Goal: Task Accomplishment & Management: Manage account settings

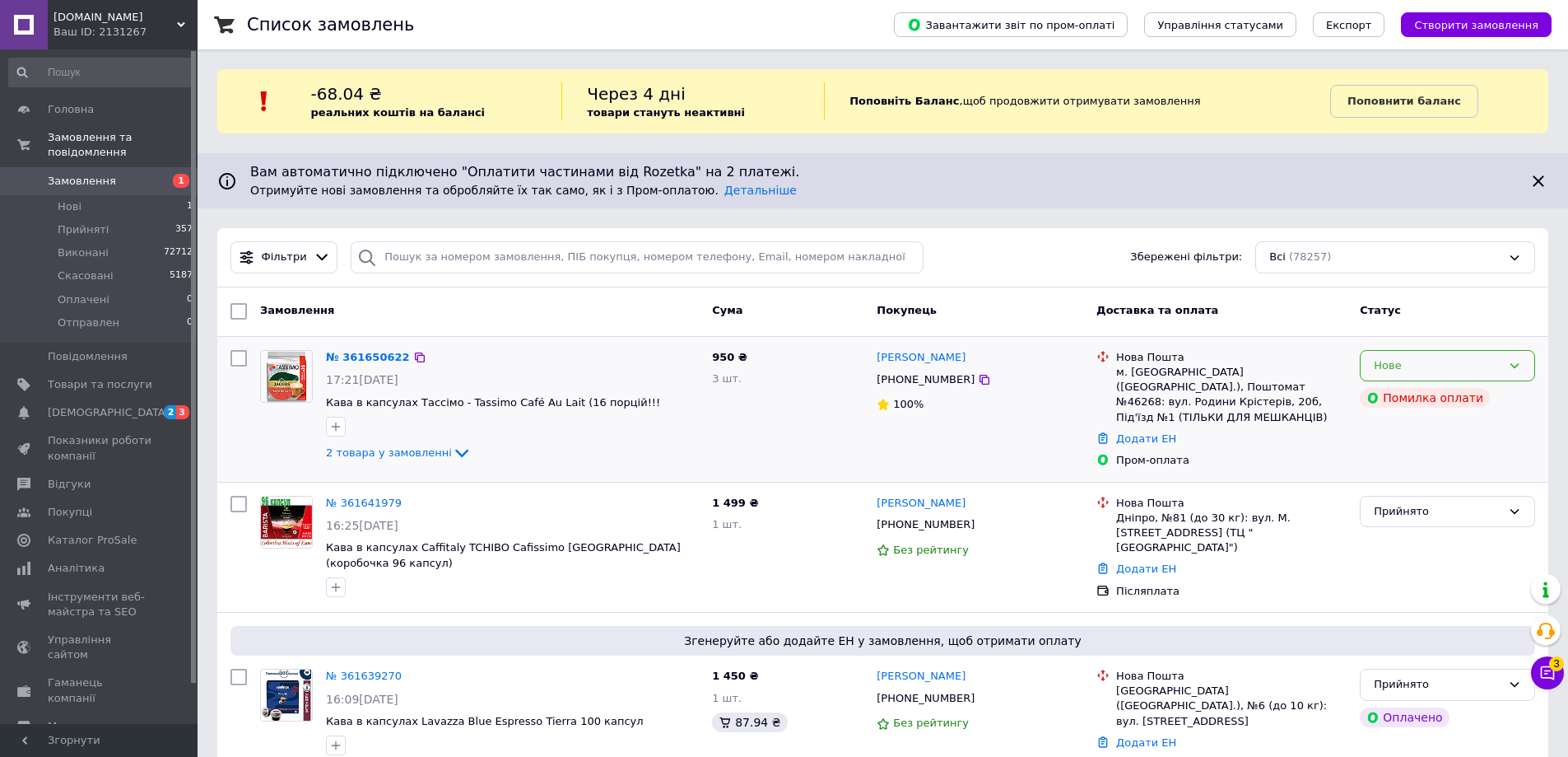
click at [1418, 364] on div "Нове" at bounding box center [1437, 366] width 128 height 18
click at [1405, 397] on li "Прийнято" at bounding box center [1448, 400] width 174 height 30
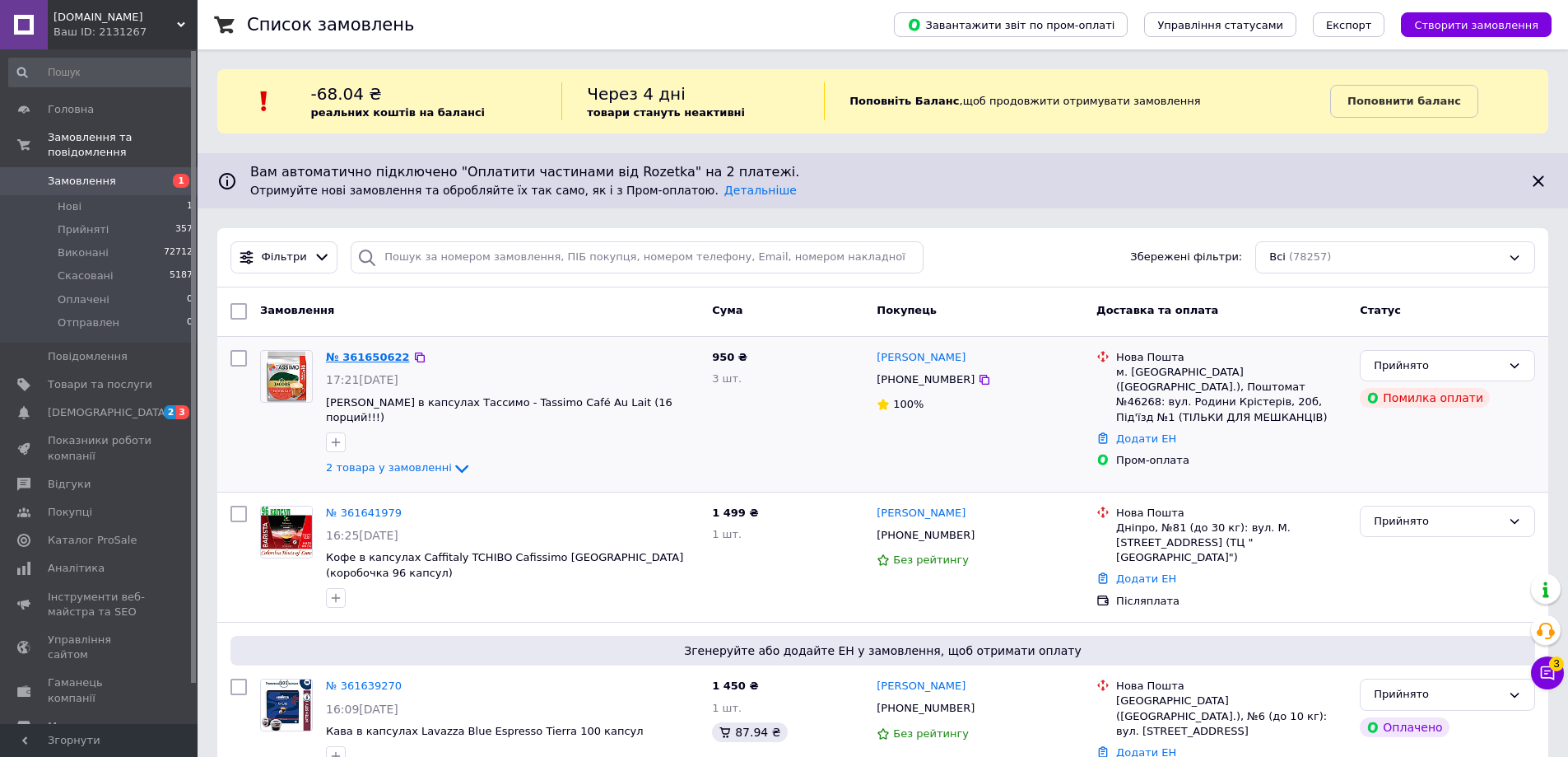
click at [359, 355] on link "№ 361650622" at bounding box center [368, 357] width 84 height 13
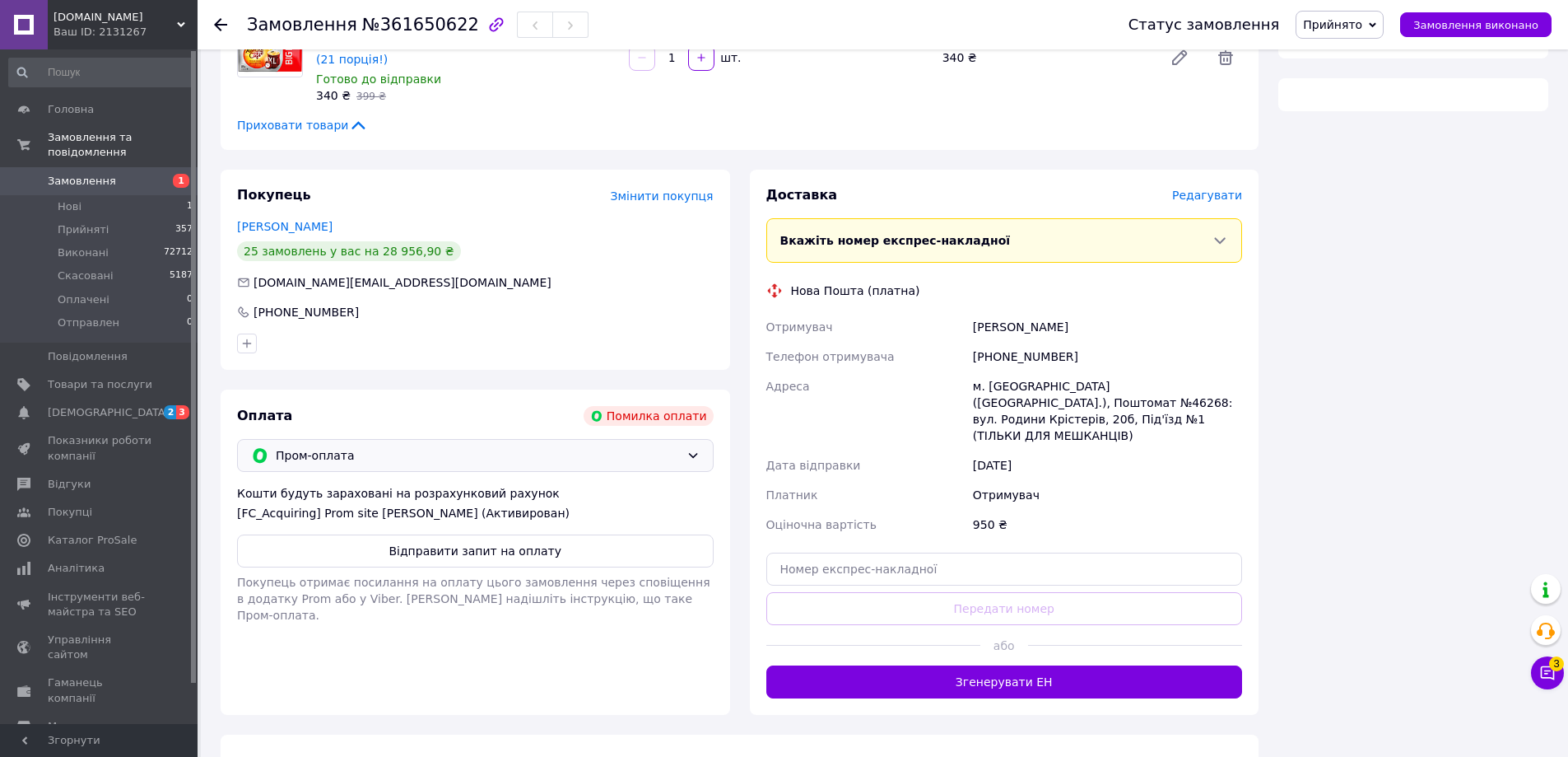
scroll to position [315, 0]
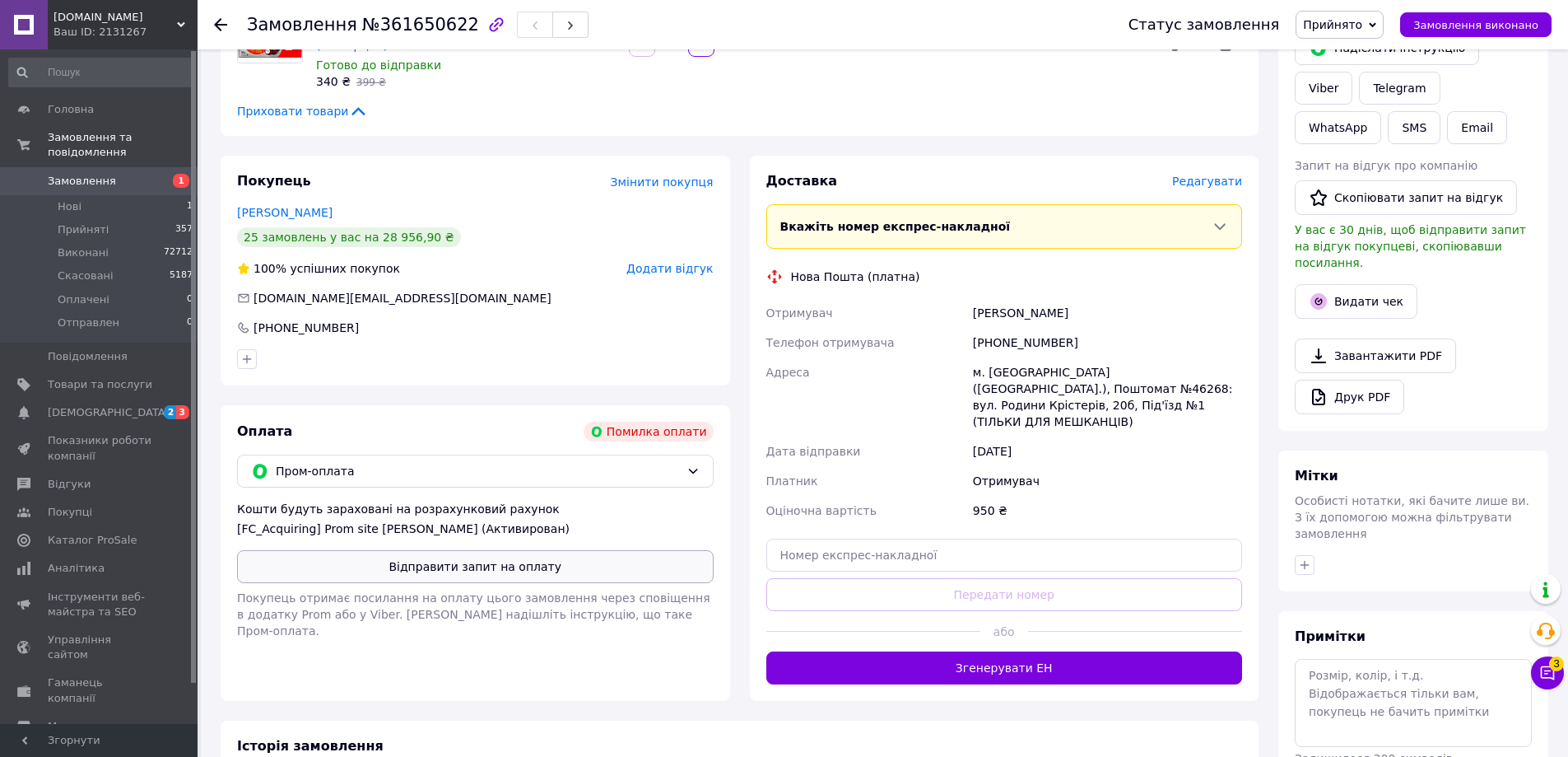
click at [473, 564] on button "Відправити запит на оплату" at bounding box center [475, 567] width 476 height 33
click at [218, 24] on use at bounding box center [220, 24] width 13 height 13
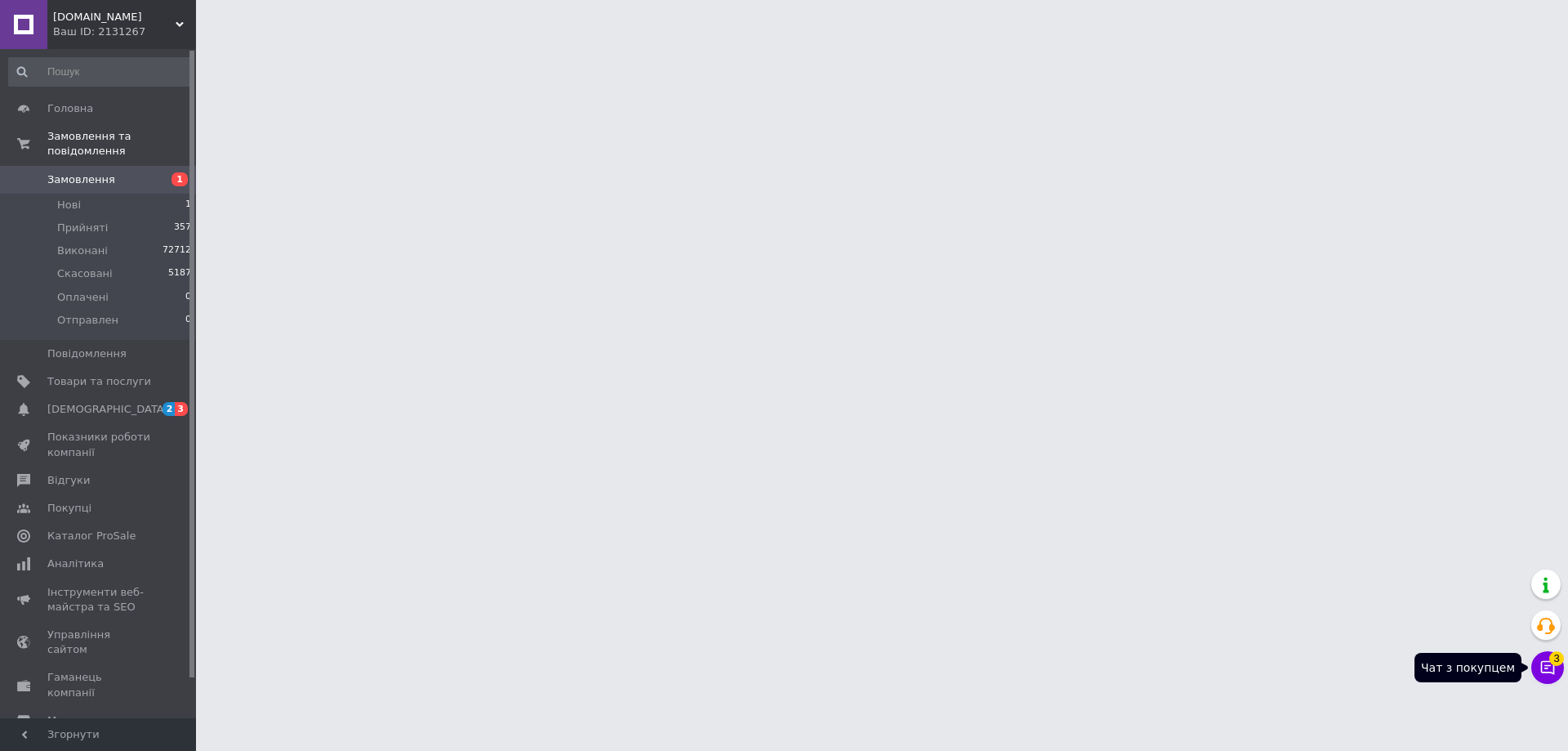
click at [1554, 663] on span "3" at bounding box center [1555, 658] width 15 height 15
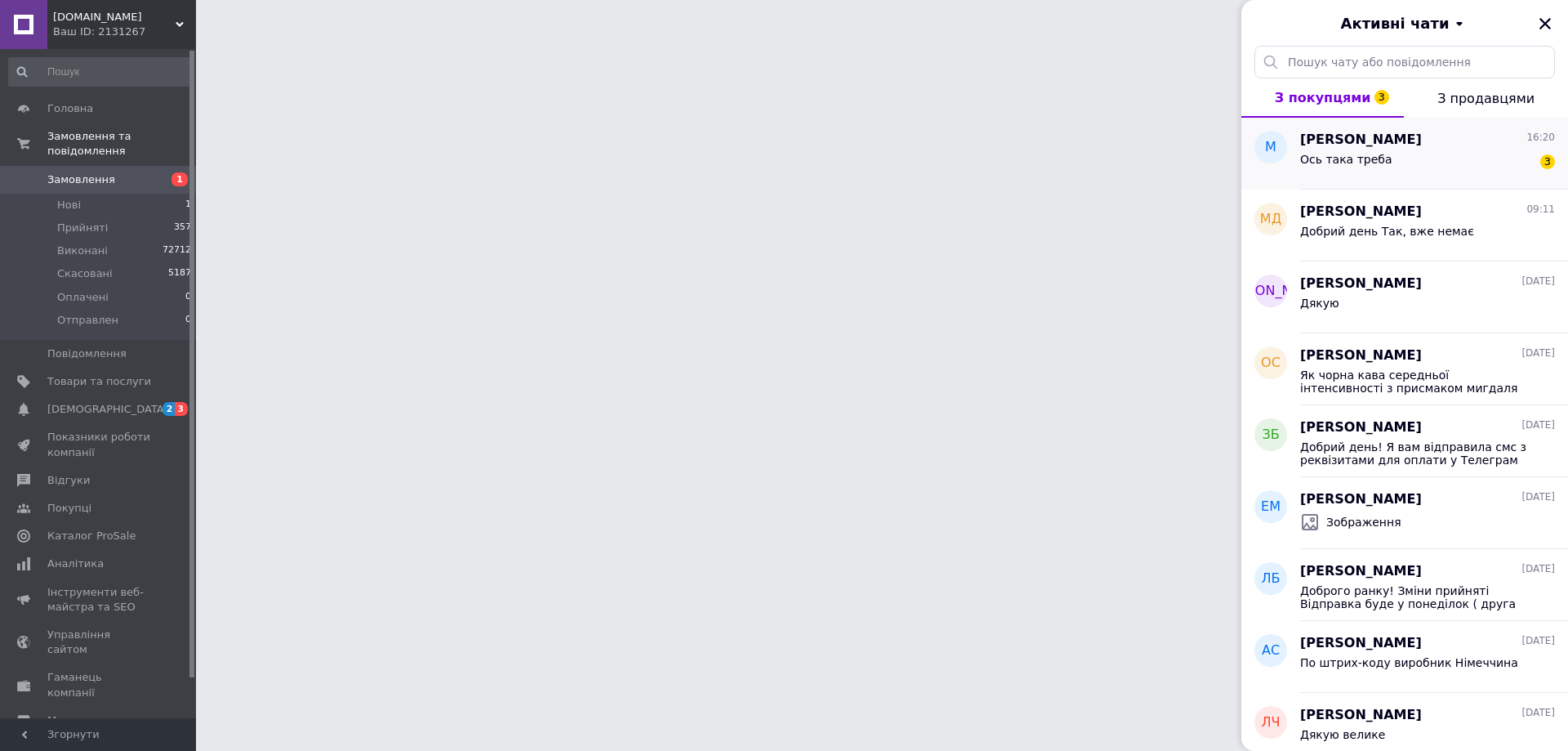
click at [1395, 163] on div "Ось така треба 3" at bounding box center [1427, 162] width 255 height 26
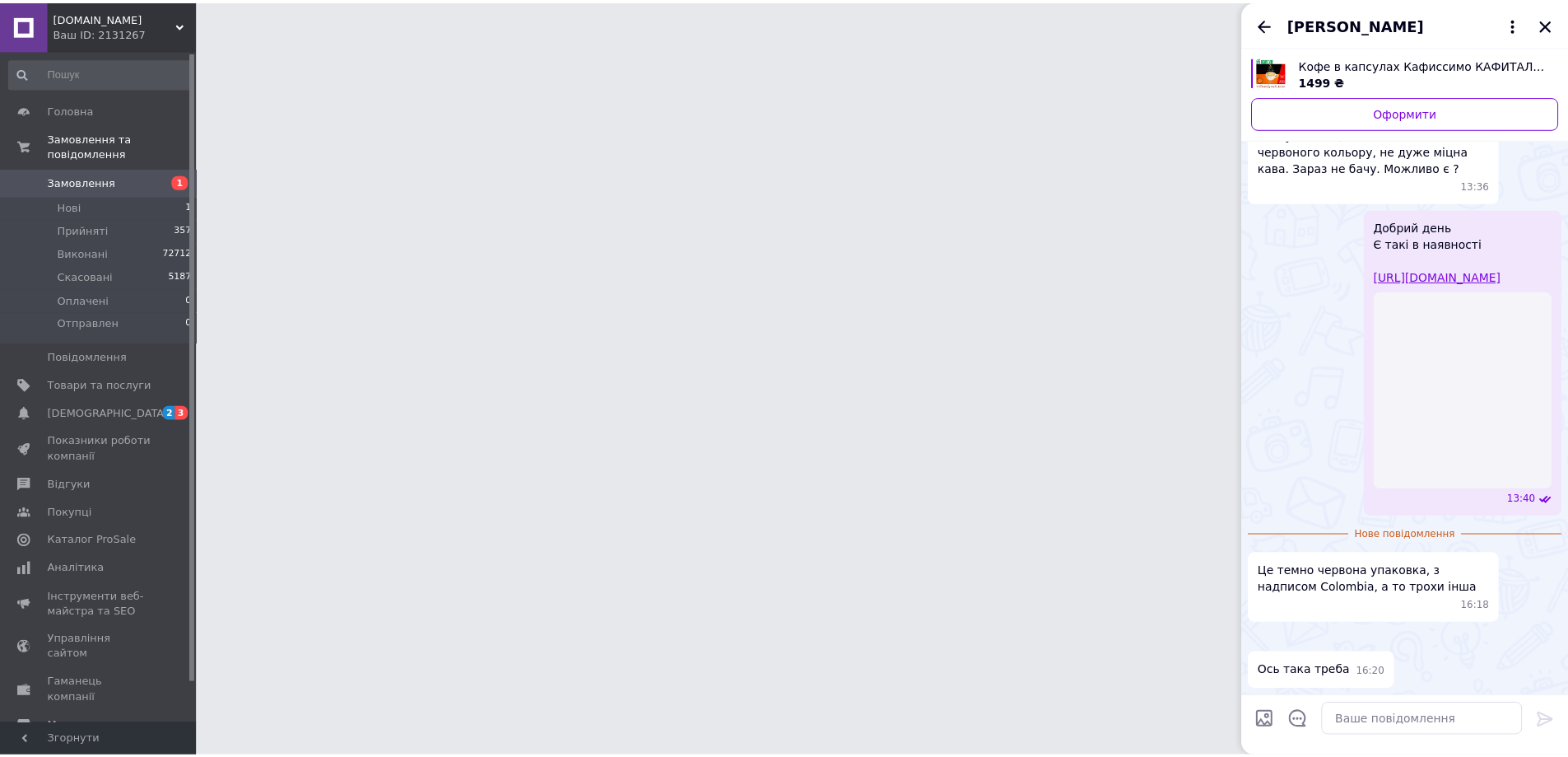
scroll to position [333, 0]
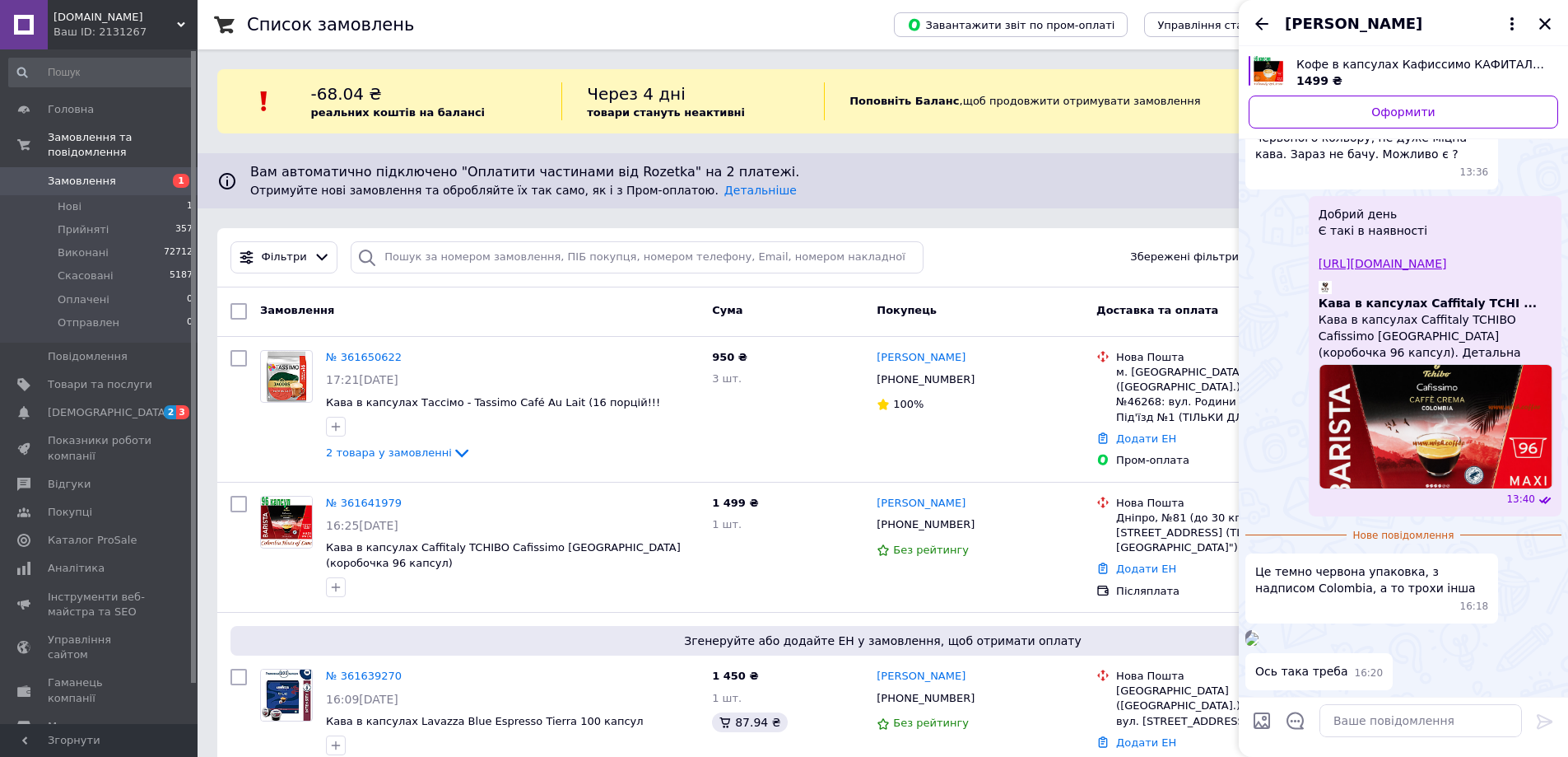
click at [1259, 632] on img at bounding box center [1251, 638] width 13 height 13
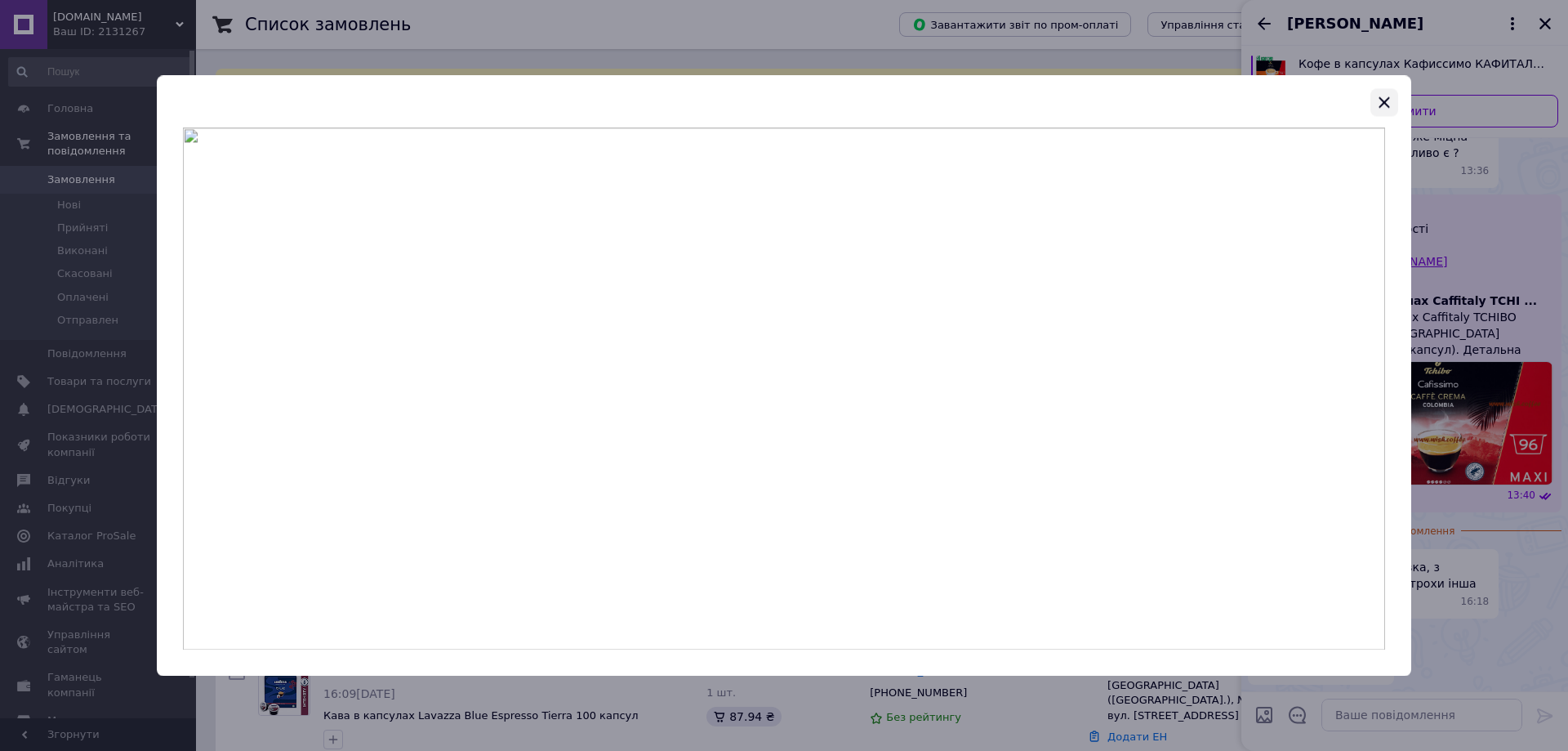
click at [1388, 102] on icon "button" at bounding box center [1384, 102] width 19 height 19
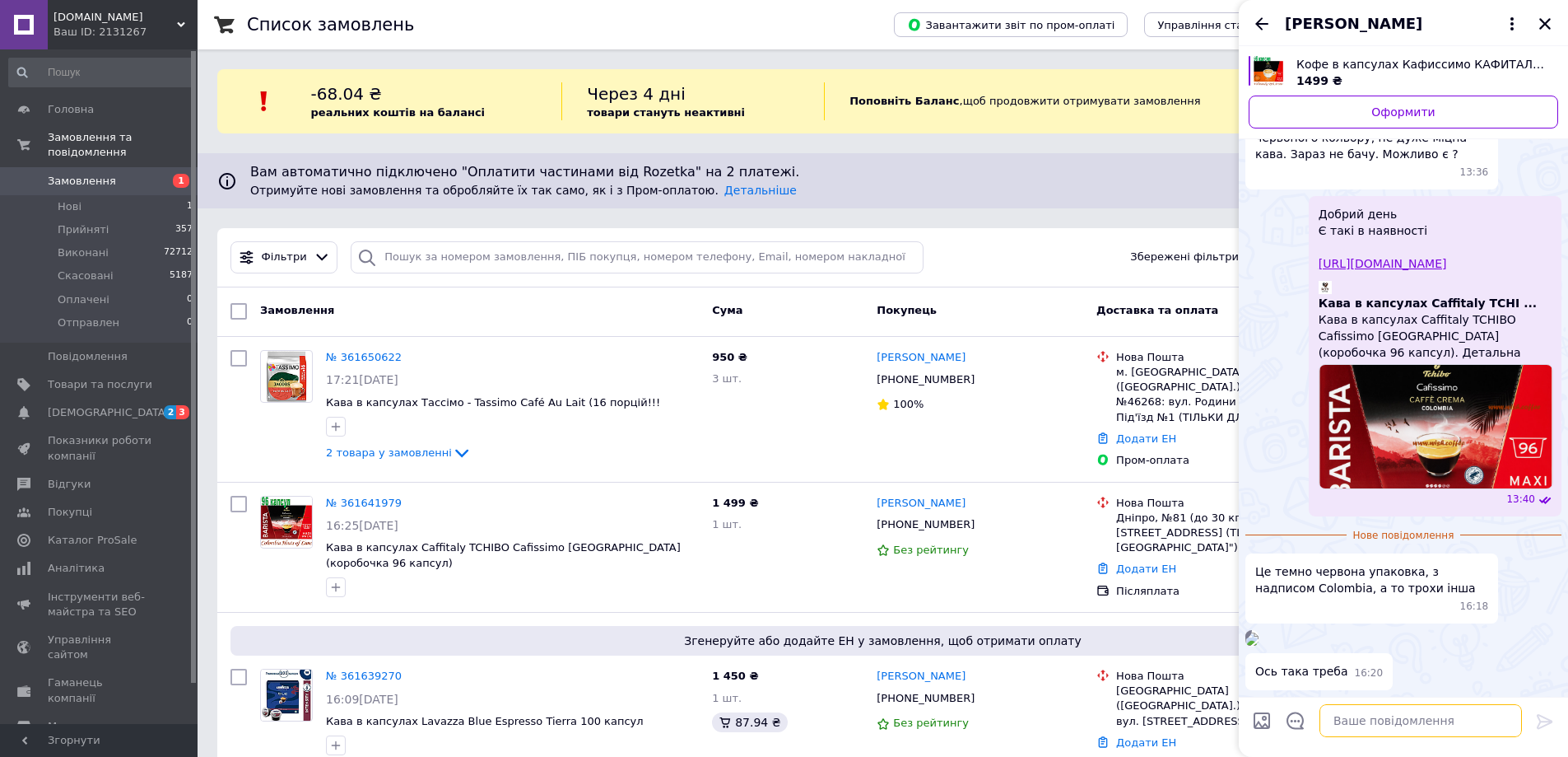
click at [1377, 729] on textarea at bounding box center [1420, 721] width 202 height 33
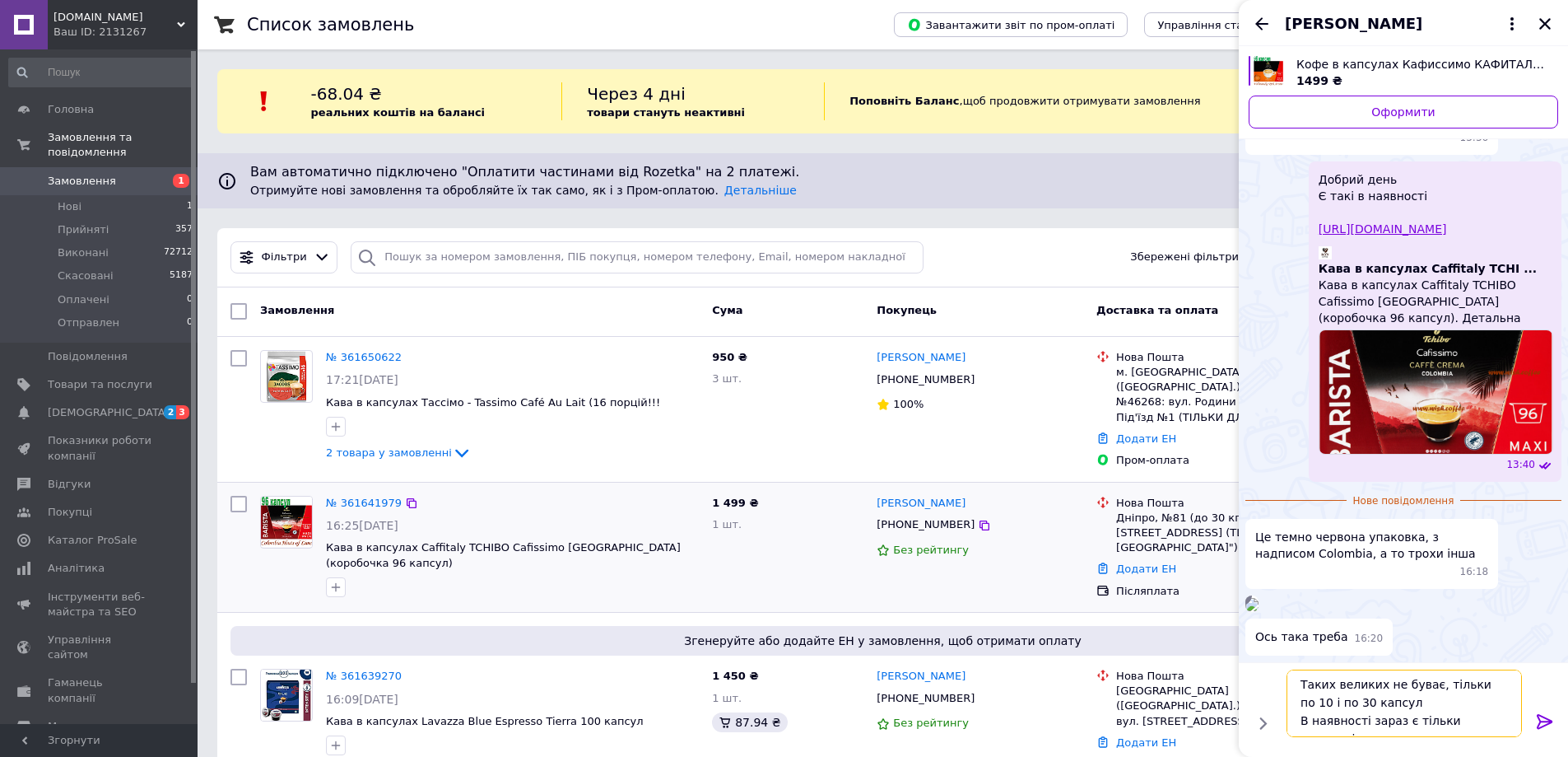
scroll to position [12, 0]
type textarea "Таких великих не буває, тільки по 10 і по 30 капсул В наявності зараз є тільки …"
click at [1548, 724] on icon at bounding box center [1545, 721] width 20 height 20
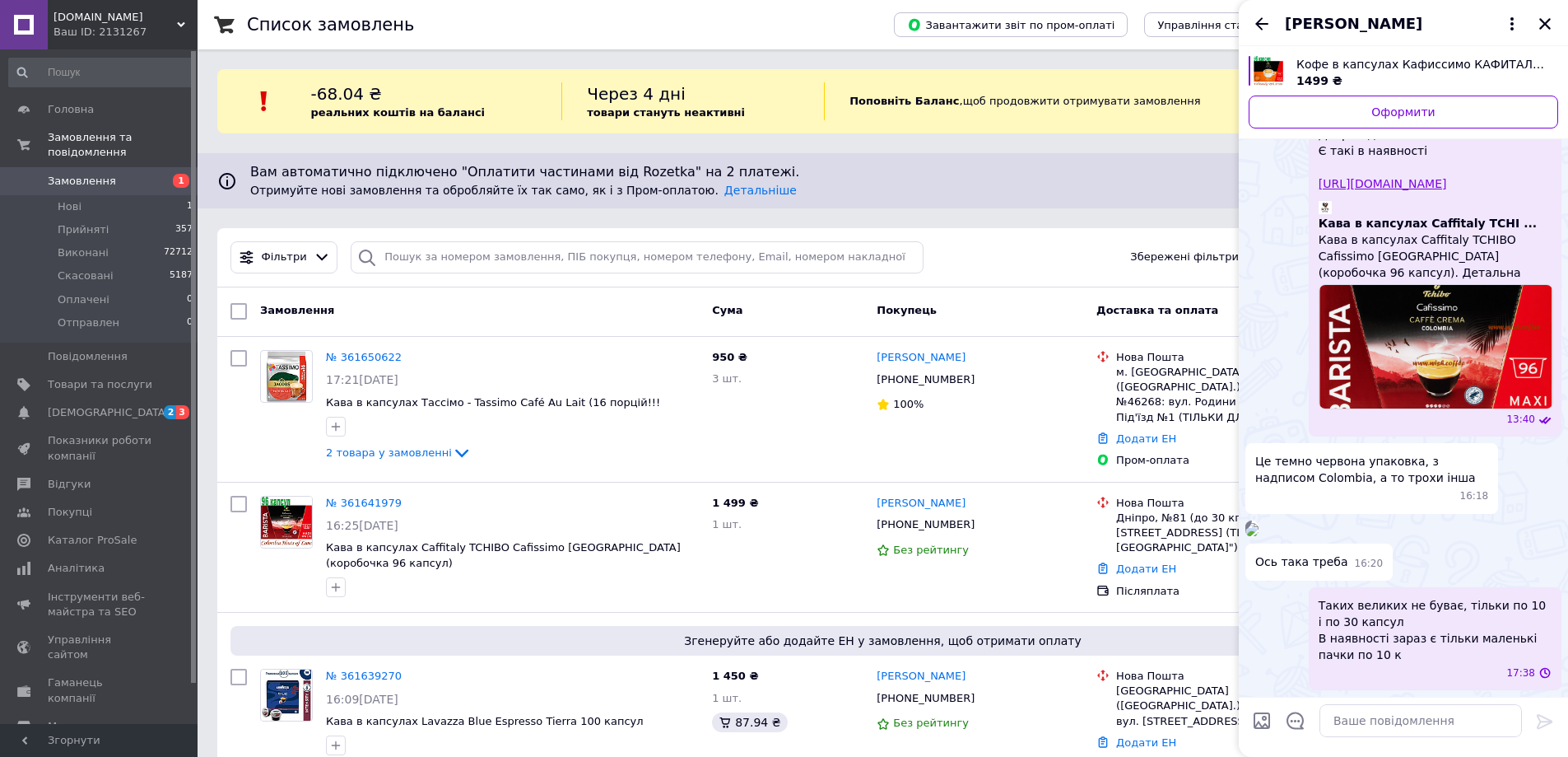
scroll to position [412, 0]
click at [1261, 26] on icon "Назад" at bounding box center [1261, 23] width 20 height 20
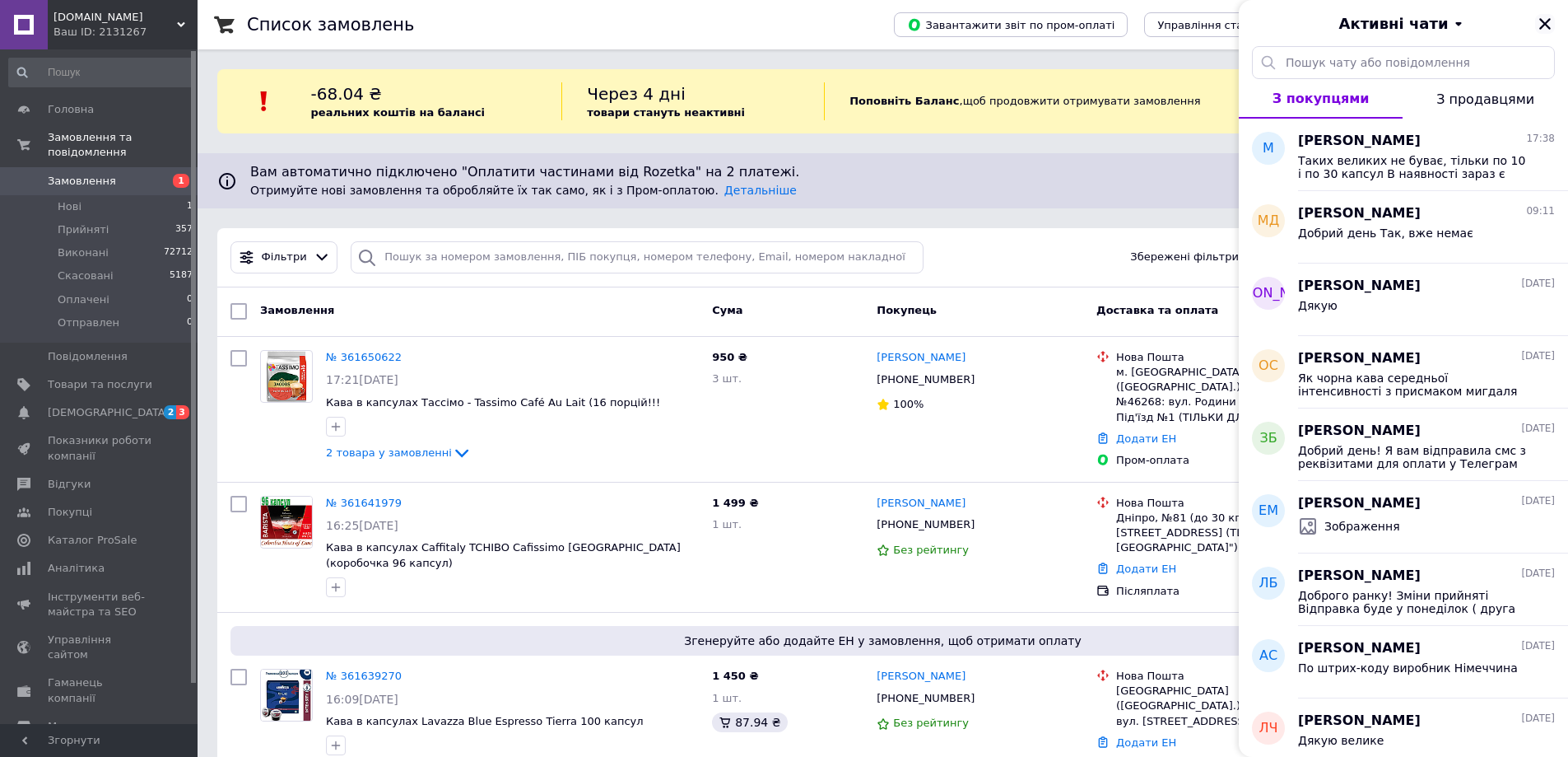
click at [1545, 30] on icon "Закрити" at bounding box center [1545, 23] width 15 height 15
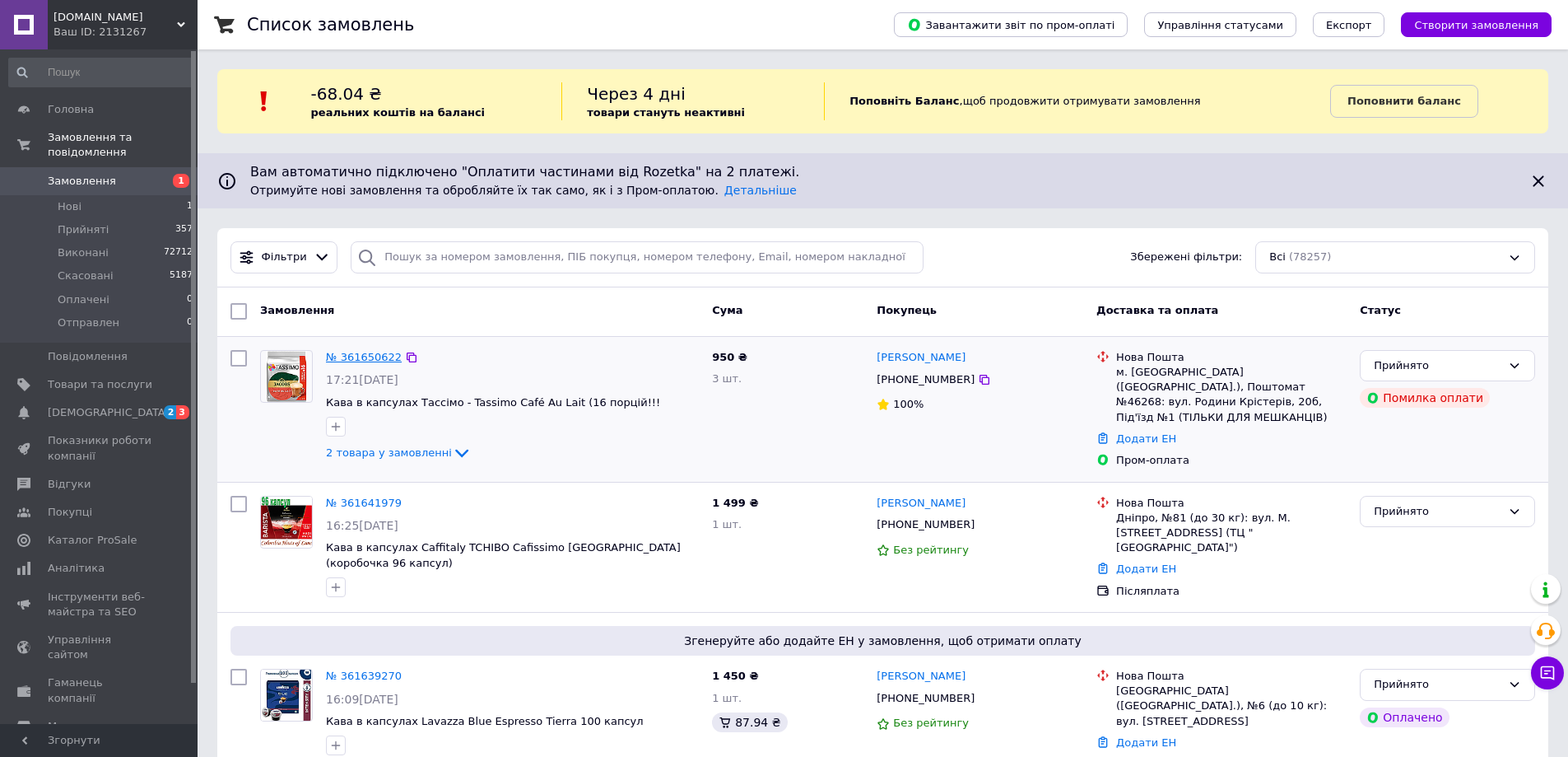
click at [375, 359] on link "№ 361650622" at bounding box center [364, 357] width 76 height 13
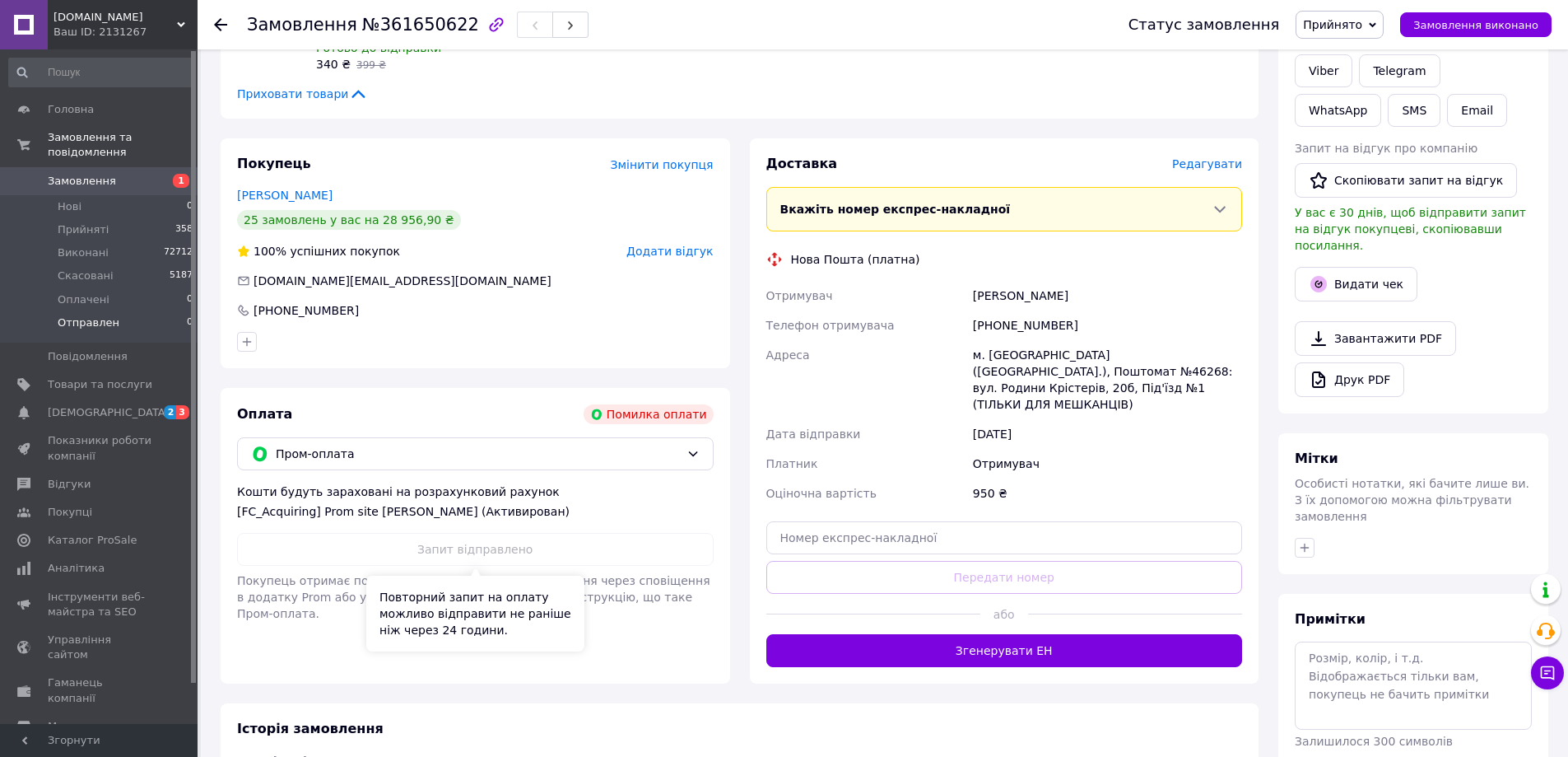
scroll to position [129, 0]
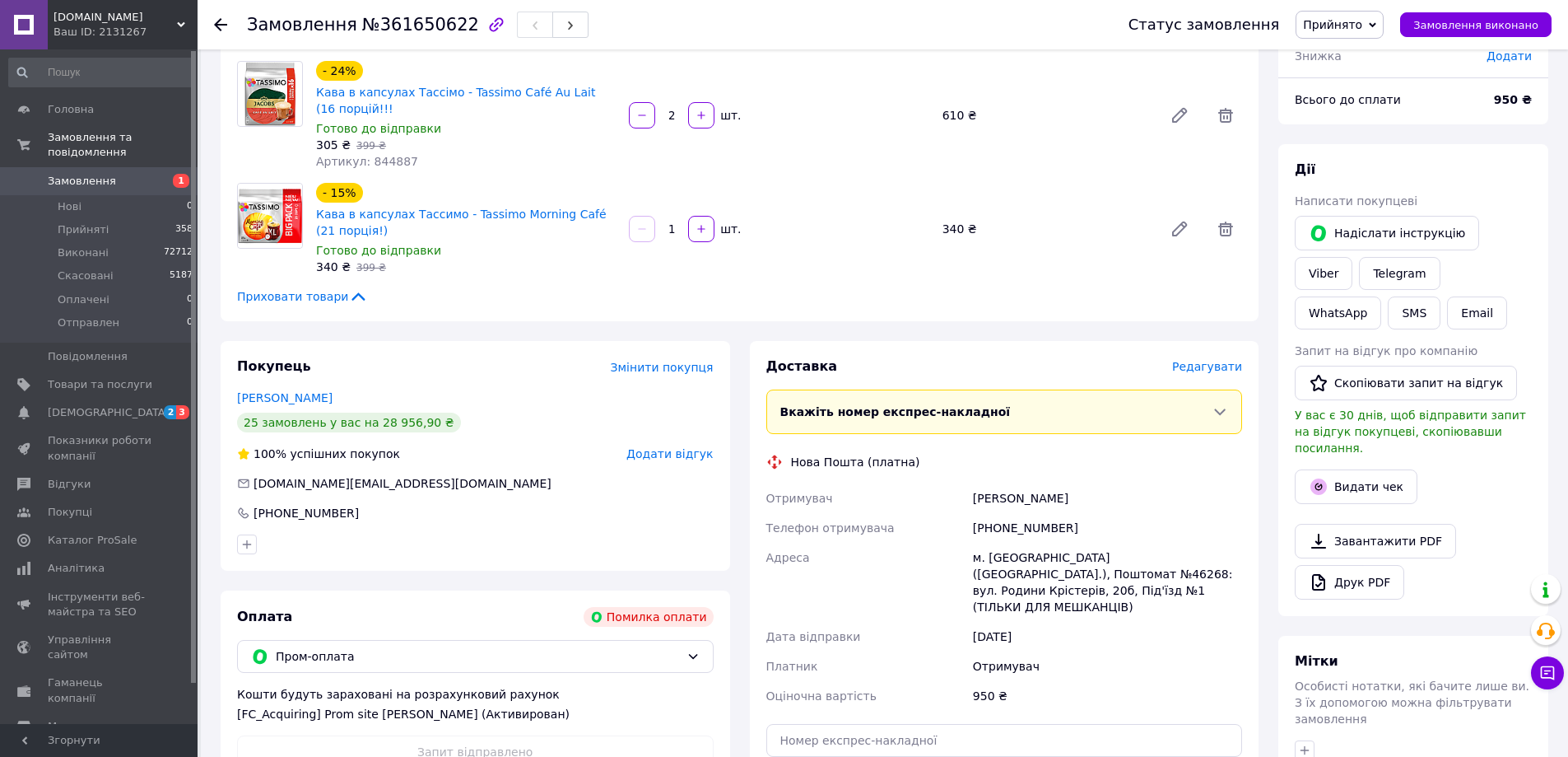
click at [215, 23] on icon at bounding box center [220, 24] width 13 height 13
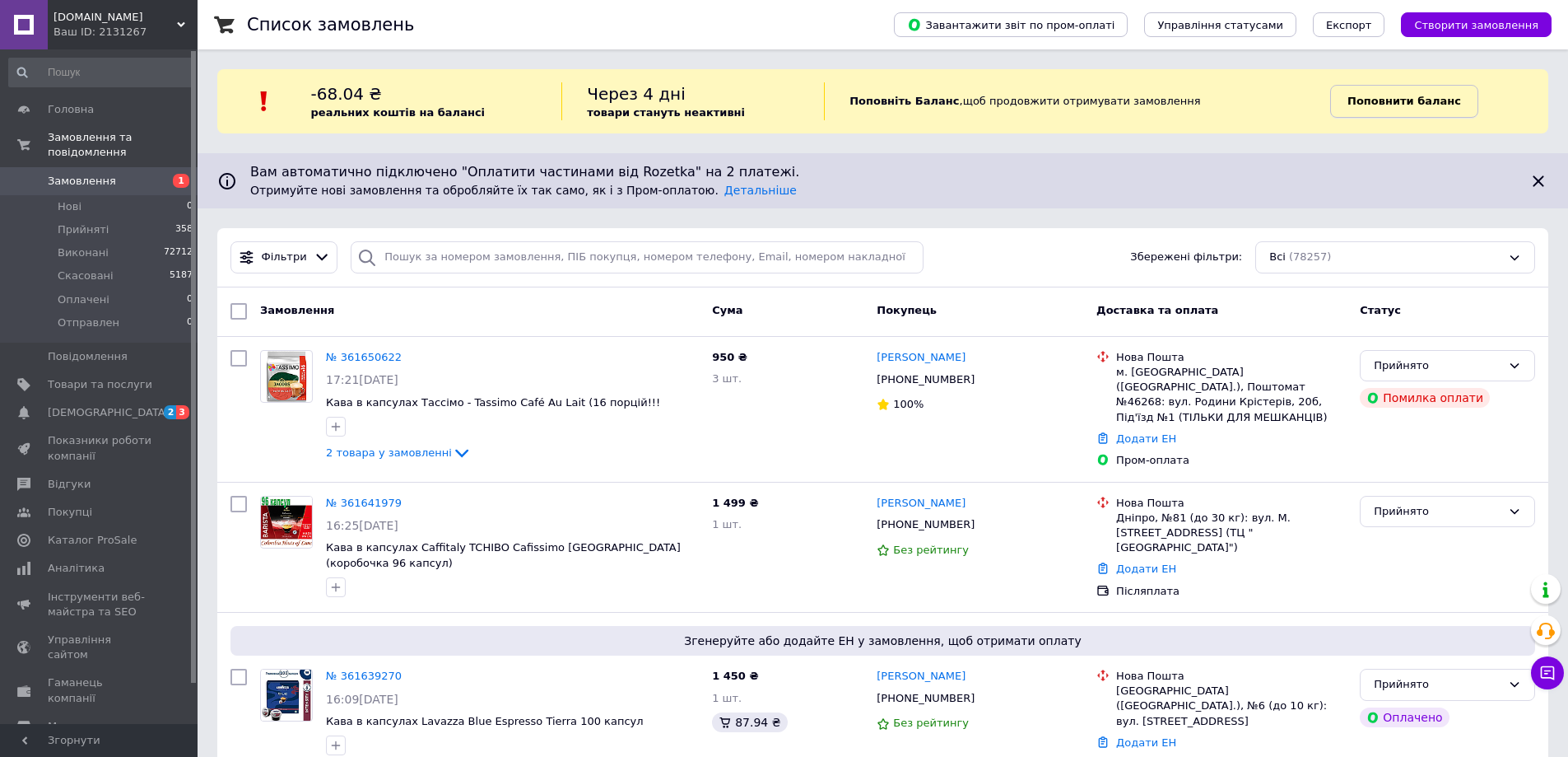
click at [1419, 108] on span "Поповнити баланс" at bounding box center [1404, 101] width 113 height 15
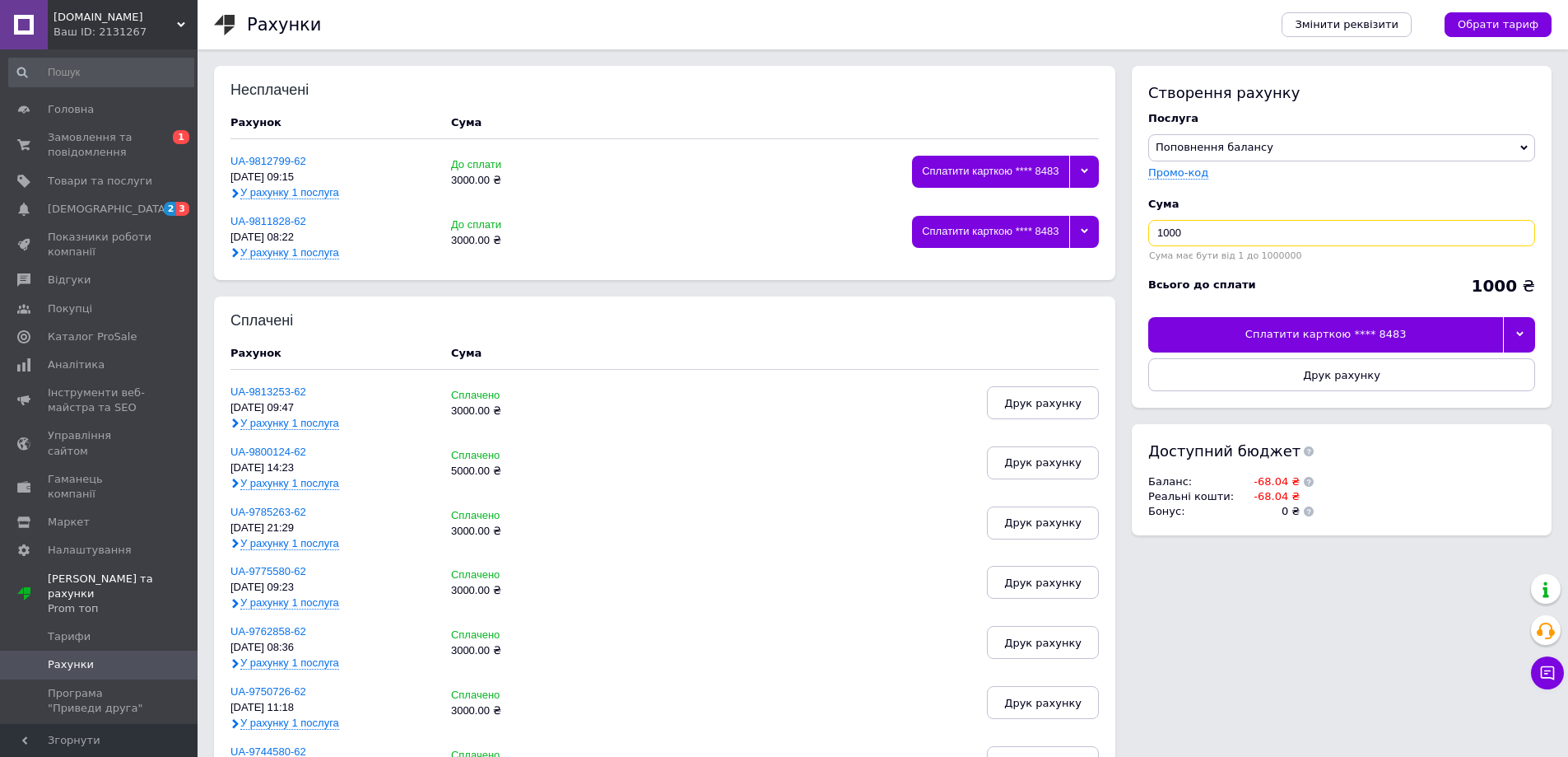
click at [1278, 237] on input "1000" at bounding box center [1341, 232] width 387 height 26
type input "1"
type input "3000"
click at [1516, 335] on icon at bounding box center [1520, 334] width 8 height 8
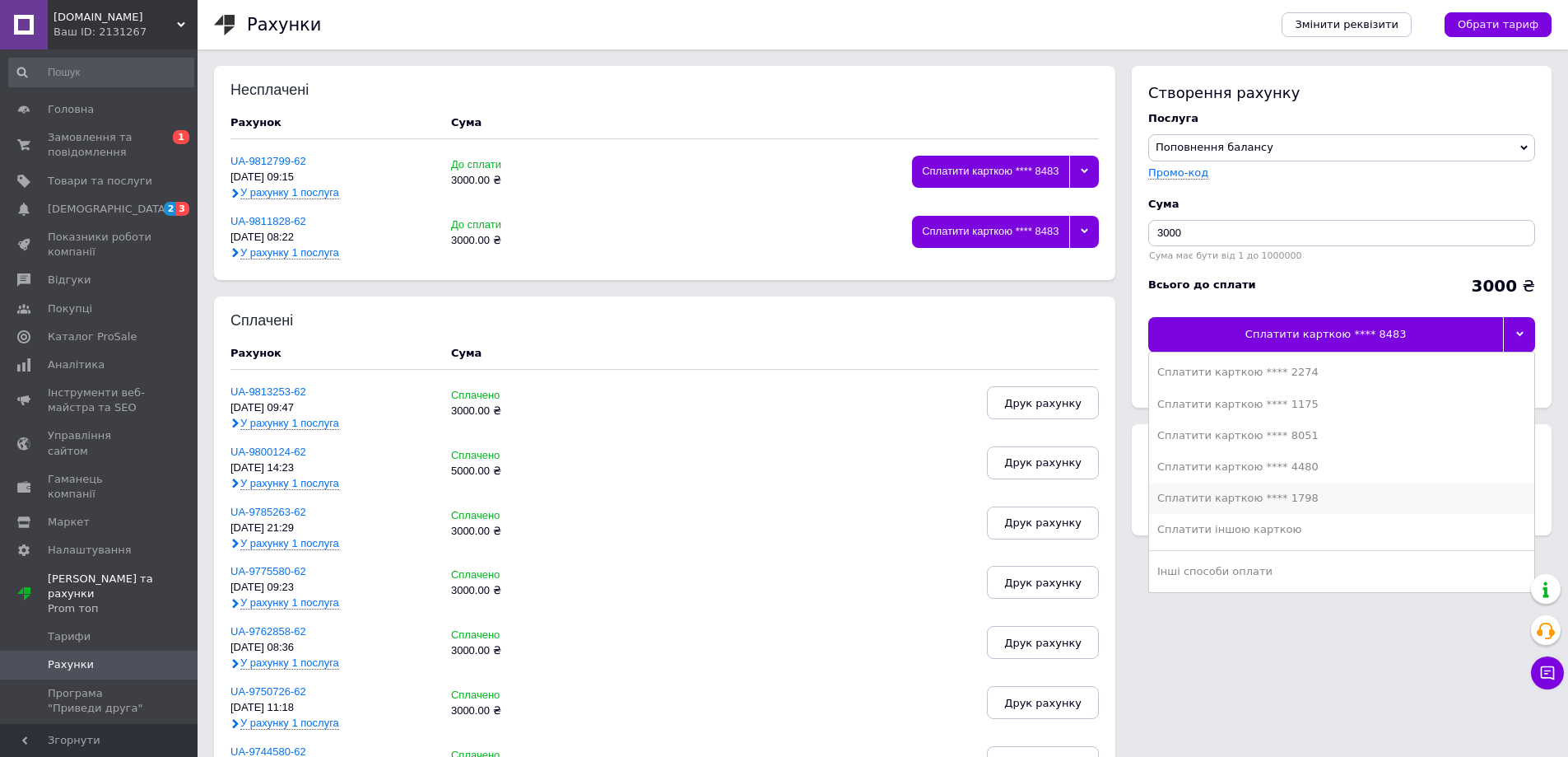
click at [1256, 494] on div "Сплатити карткою **** 1798" at bounding box center [1341, 497] width 369 height 15
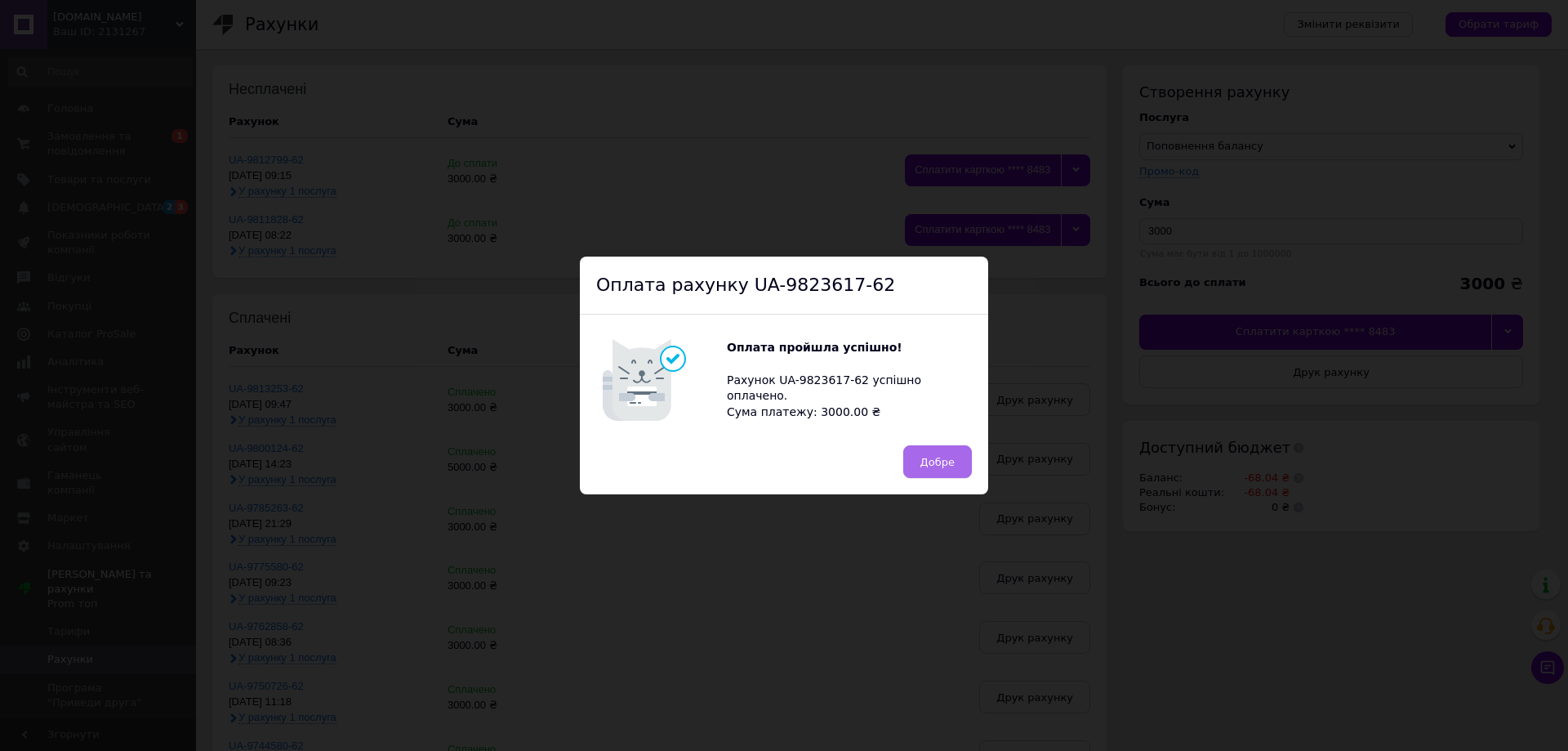
click at [949, 461] on span "Добре" at bounding box center [937, 461] width 34 height 13
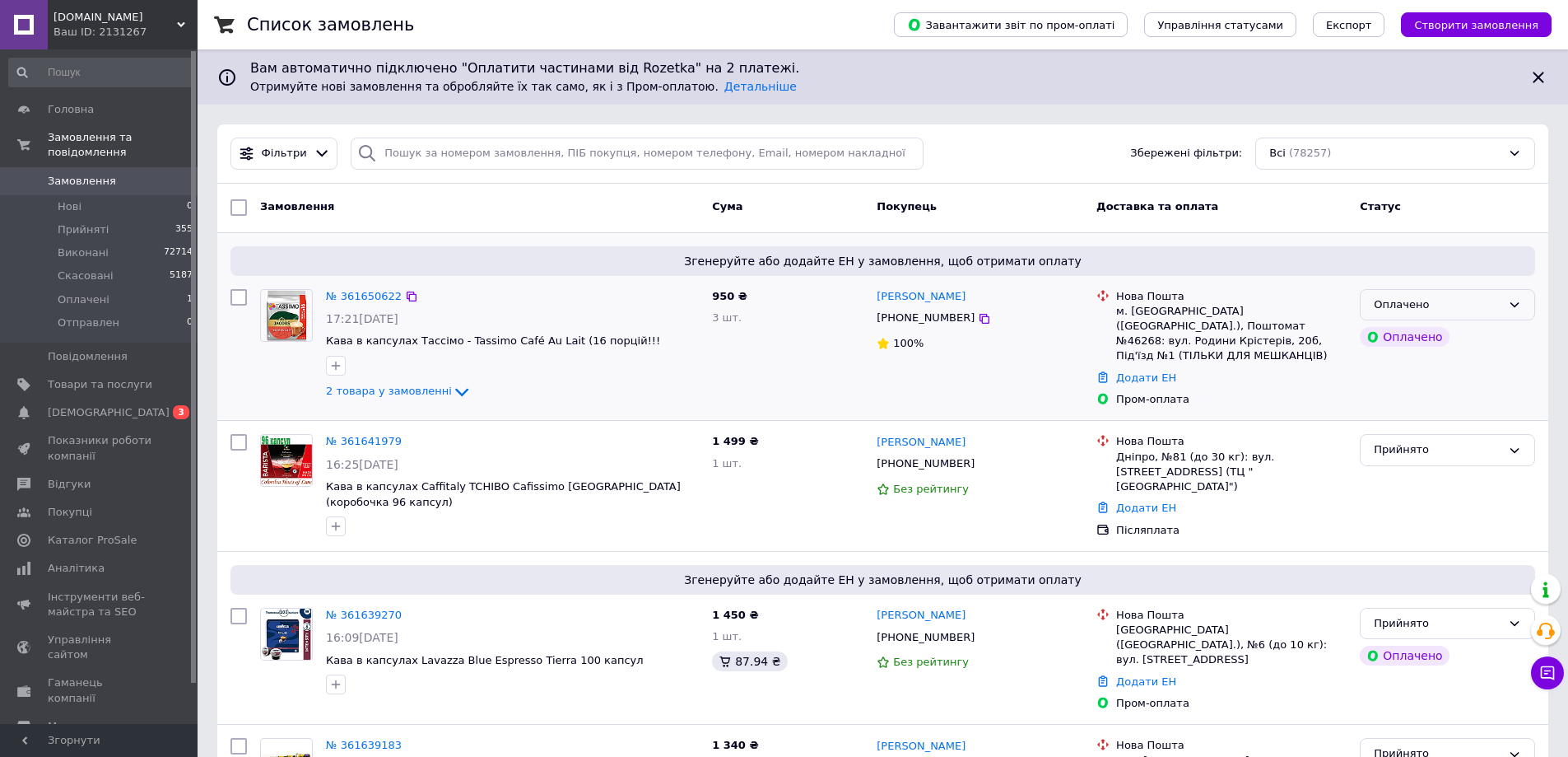
click at [1445, 308] on div "Оплачено" at bounding box center [1437, 305] width 128 height 18
click at [1445, 332] on li "Прийнято" at bounding box center [1448, 338] width 174 height 30
